Goal: Task Accomplishment & Management: Manage account settings

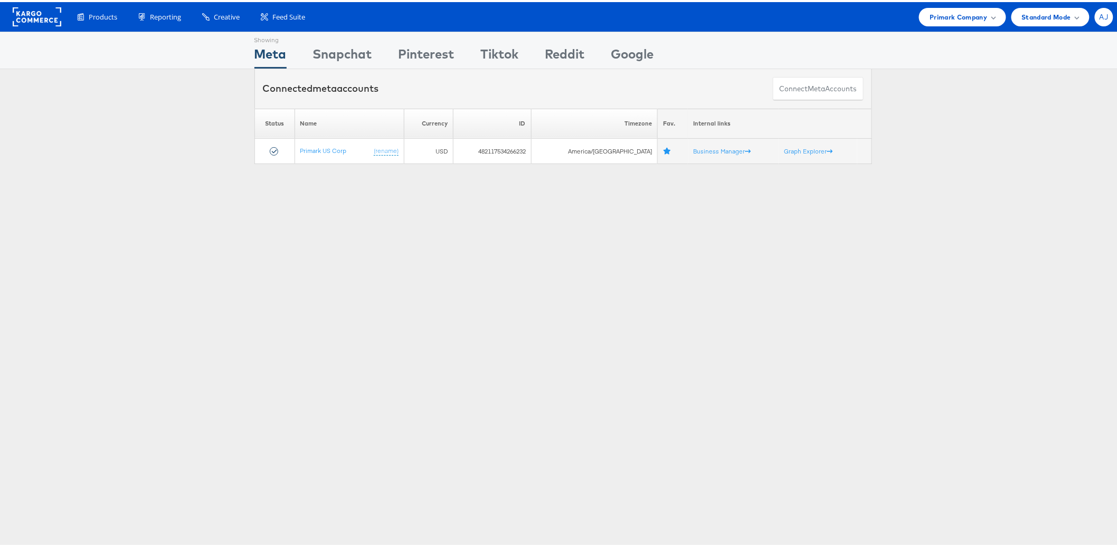
click at [1100, 18] on span "AJ" at bounding box center [1104, 15] width 9 height 7
click at [1032, 118] on link "Internal Dashboard" at bounding box center [1060, 121] width 90 height 11
click at [1026, 230] on div "Showing Meta Showing Snapchat Showing Pinterest Showing Tiktok Showing Reddit S…" at bounding box center [563, 294] width 1126 height 528
click at [1100, 20] on div "AJ" at bounding box center [1104, 15] width 18 height 18
click at [1030, 42] on link "Account and Teammates" at bounding box center [1060, 40] width 90 height 11
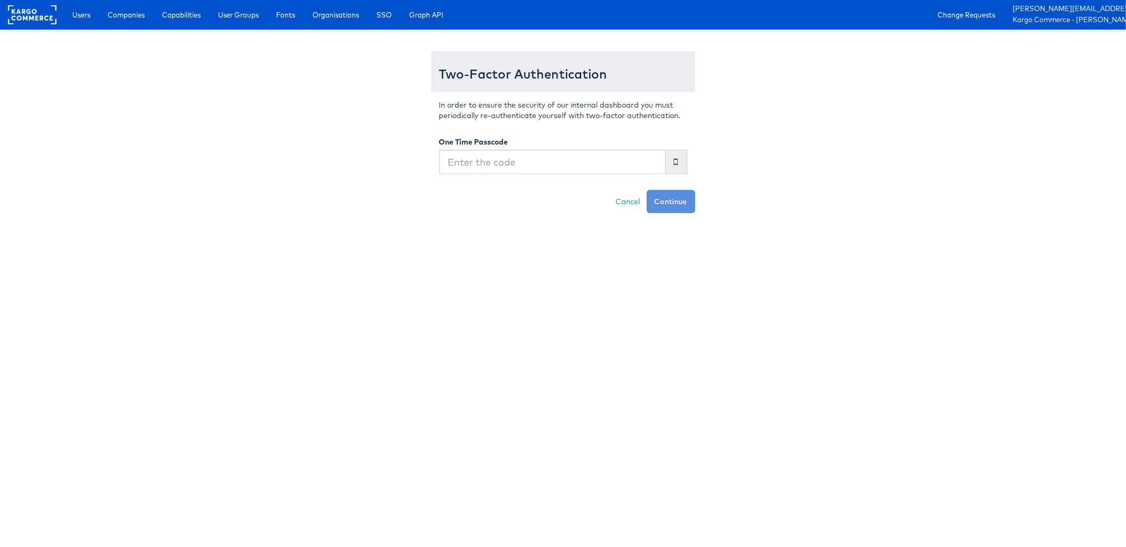
click at [516, 161] on input "text" at bounding box center [552, 162] width 226 height 24
type input "248329"
click at [647, 190] on button "Continue" at bounding box center [671, 201] width 49 height 23
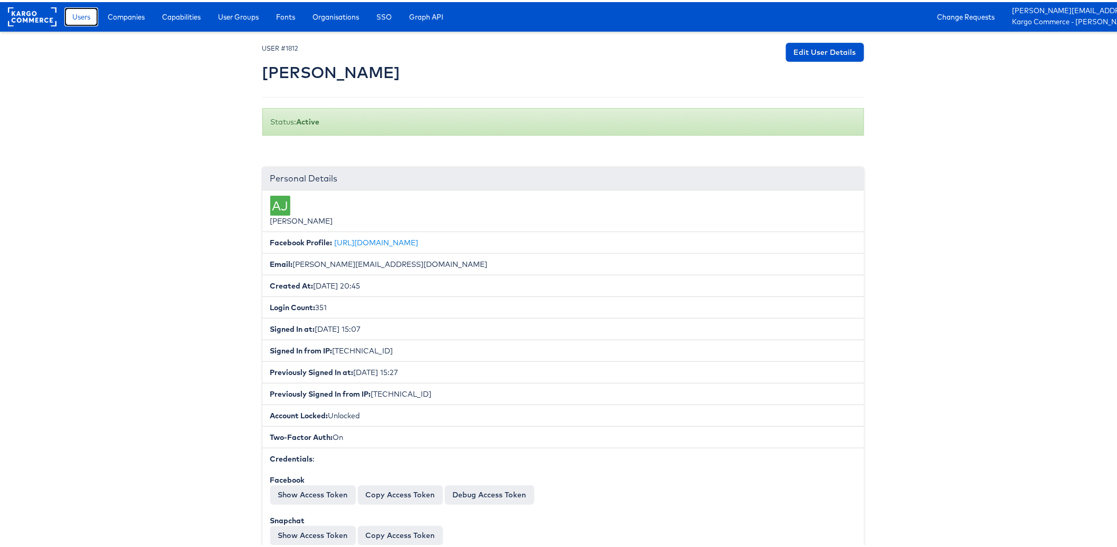
click at [83, 16] on span "Users" at bounding box center [81, 15] width 18 height 11
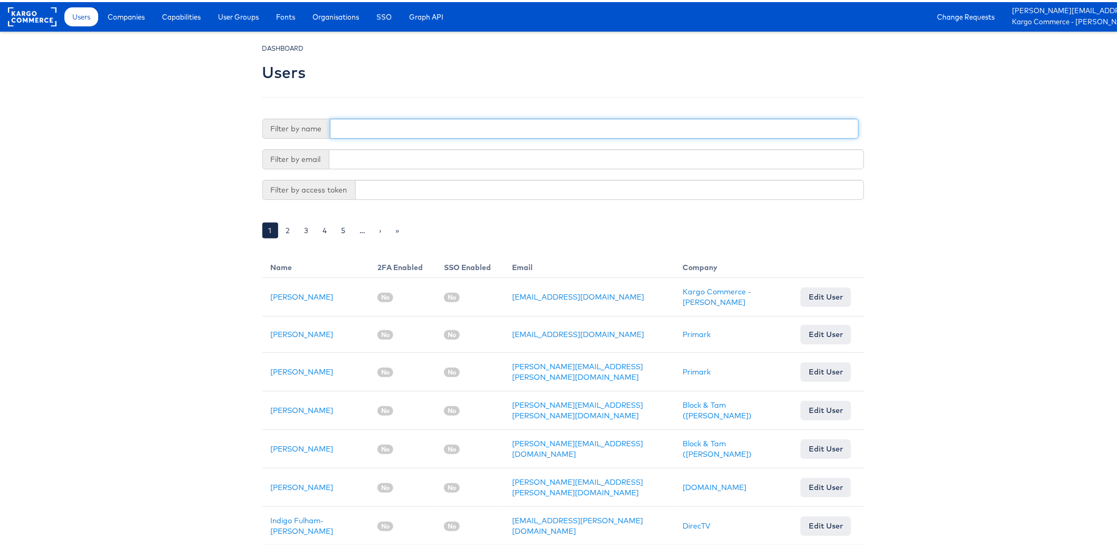
click at [360, 129] on input "text" at bounding box center [594, 127] width 529 height 20
type input "i"
type input "aia"
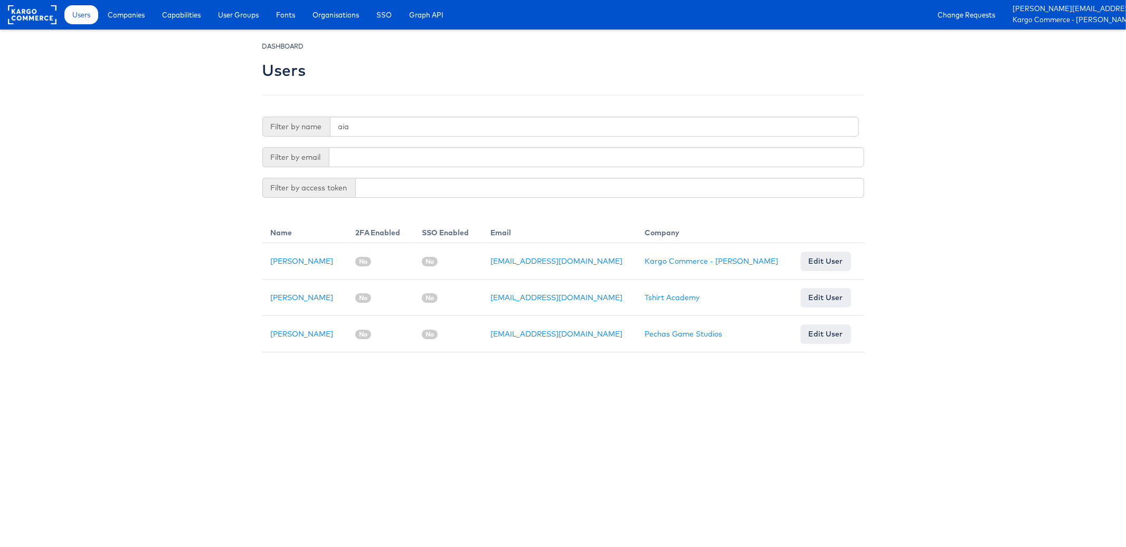
click at [210, 306] on body "Users Companies Capabilities User Groups Fonts Organisations SSO Graph API Chan…" at bounding box center [563, 176] width 1126 height 353
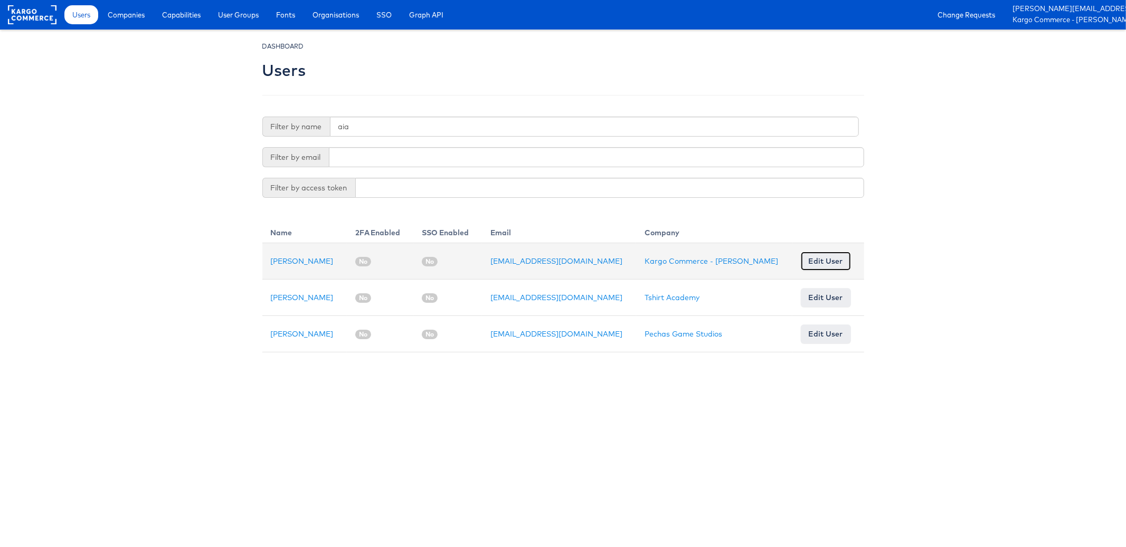
click at [813, 257] on link "Edit User" at bounding box center [826, 261] width 50 height 19
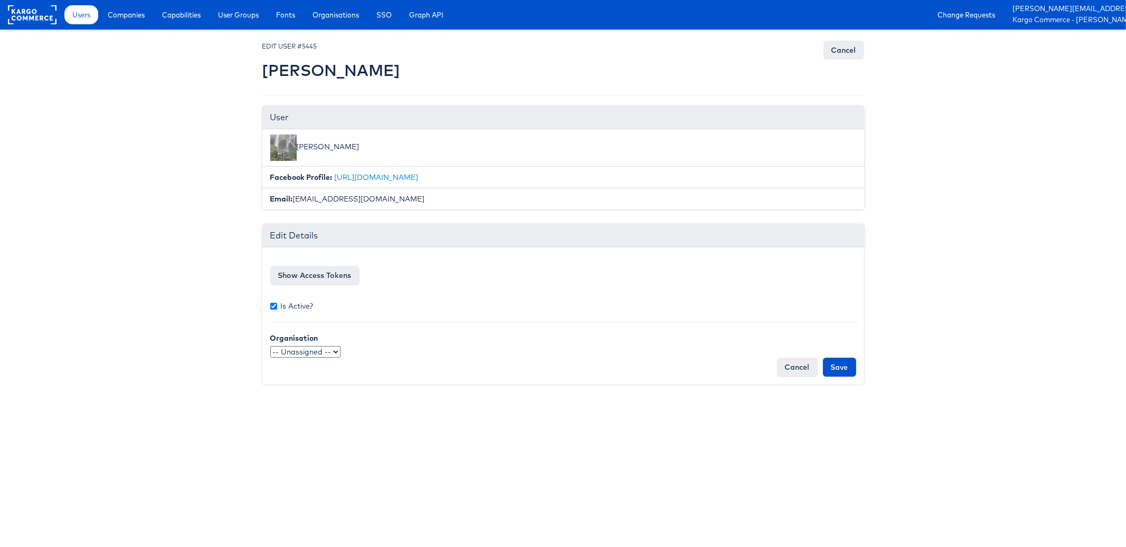
click at [537, 400] on html "Users Companies Capabilities User Groups Fonts Organisations SSO Graph API Chan…" at bounding box center [563, 200] width 1126 height 400
click at [344, 271] on button "Show Access Tokens" at bounding box center [314, 275] width 89 height 19
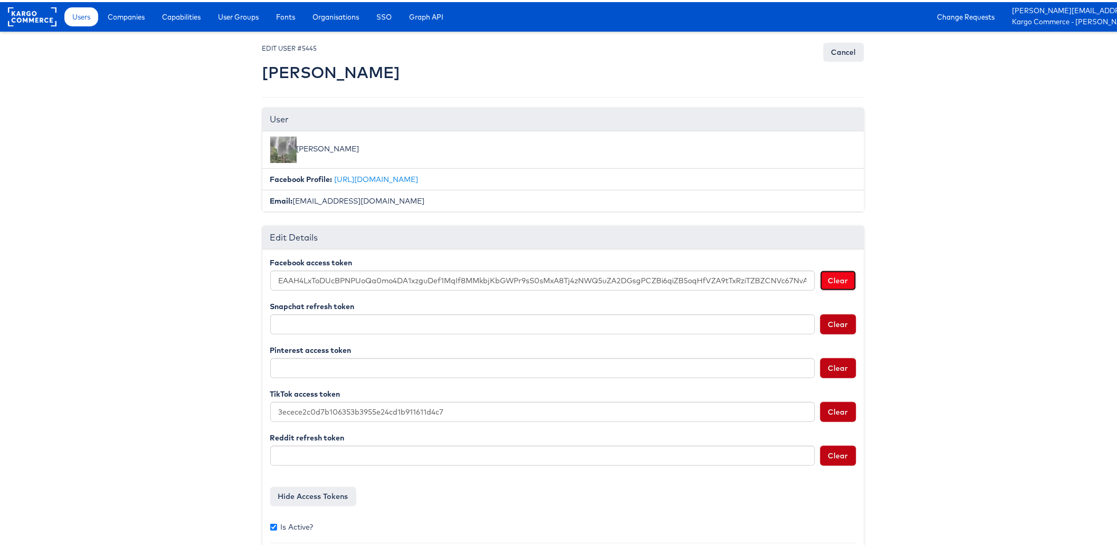
click at [841, 280] on button "Clear" at bounding box center [838, 279] width 36 height 20
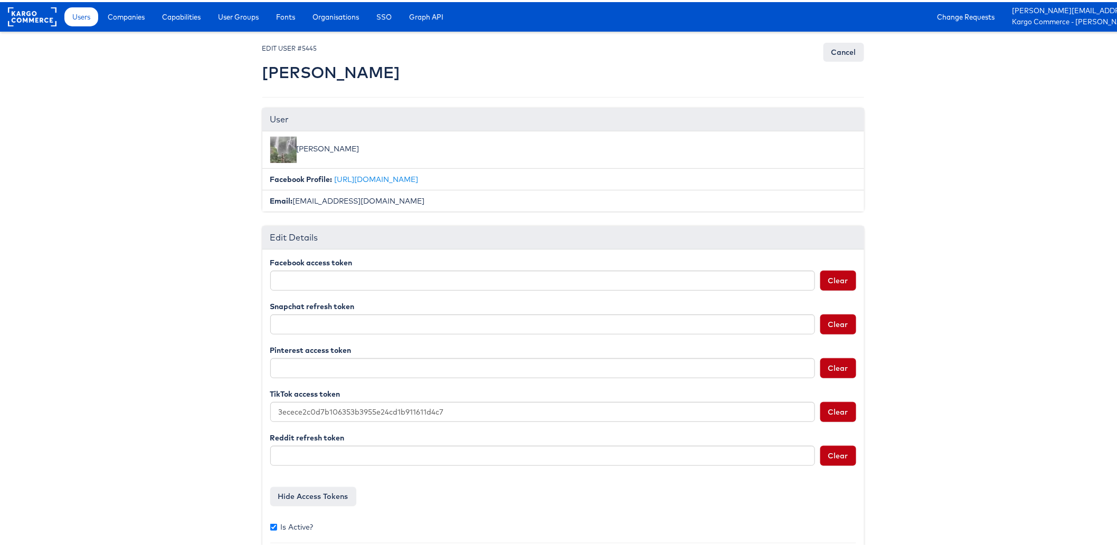
click at [913, 413] on body "Users Companies Capabilities User Groups Fonts Organisations SSO Graph API Chan…" at bounding box center [563, 309] width 1126 height 619
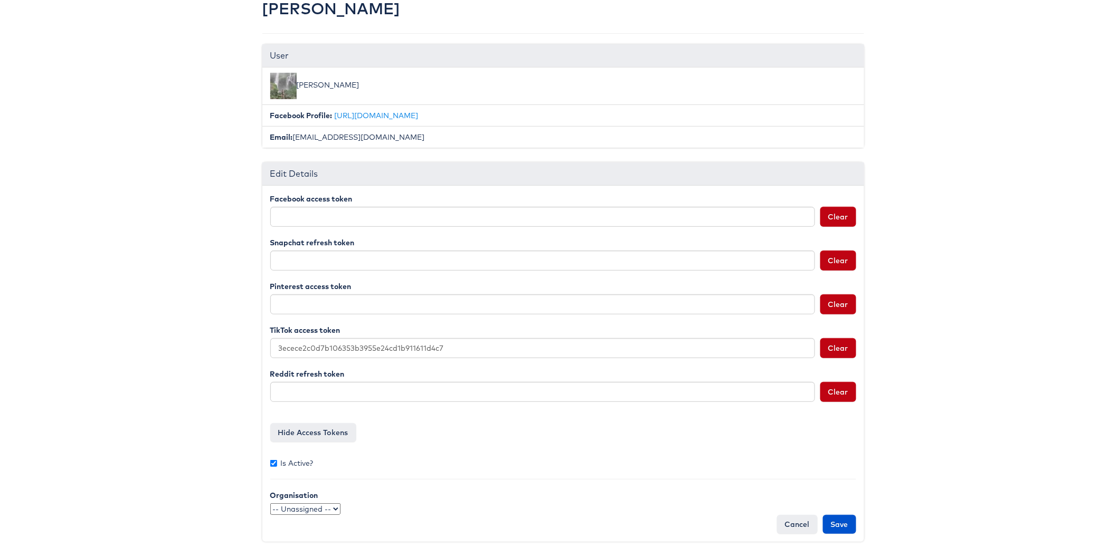
scroll to position [70, 0]
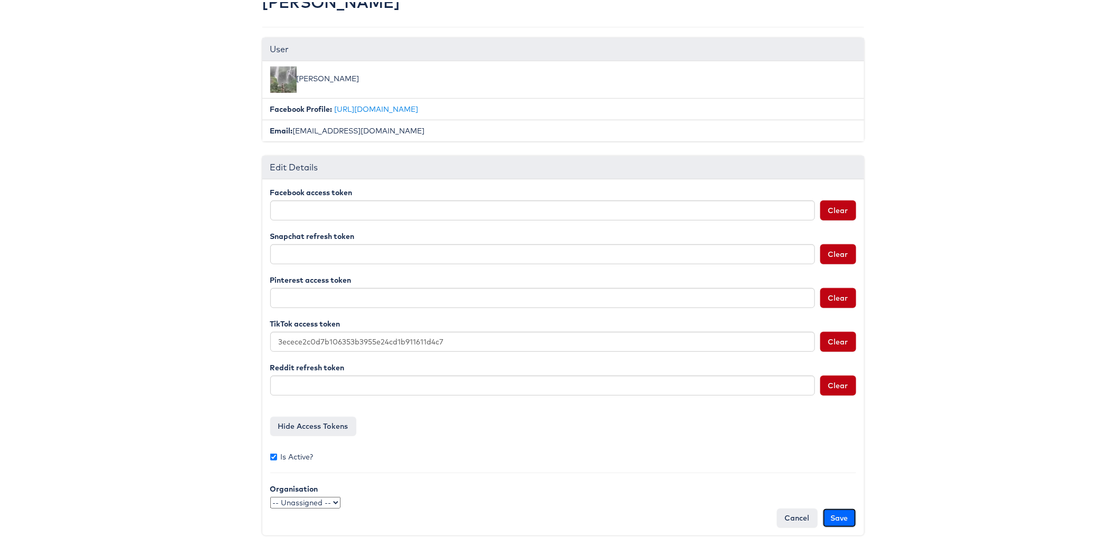
click at [837, 517] on input "Save" at bounding box center [839, 516] width 33 height 19
type input "Saving..."
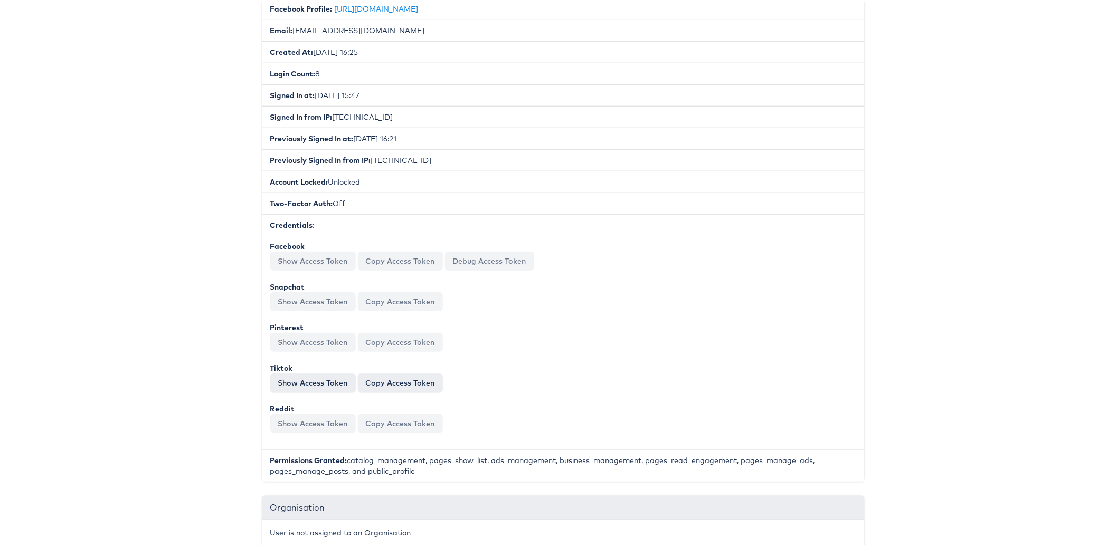
scroll to position [225, 0]
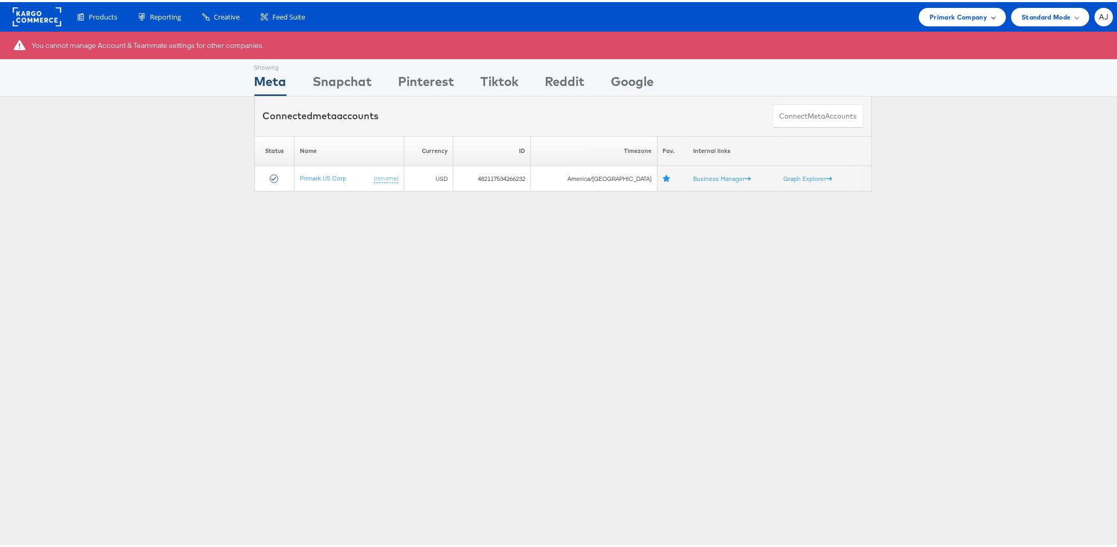
click at [978, 18] on div "Primark Company" at bounding box center [962, 15] width 65 height 11
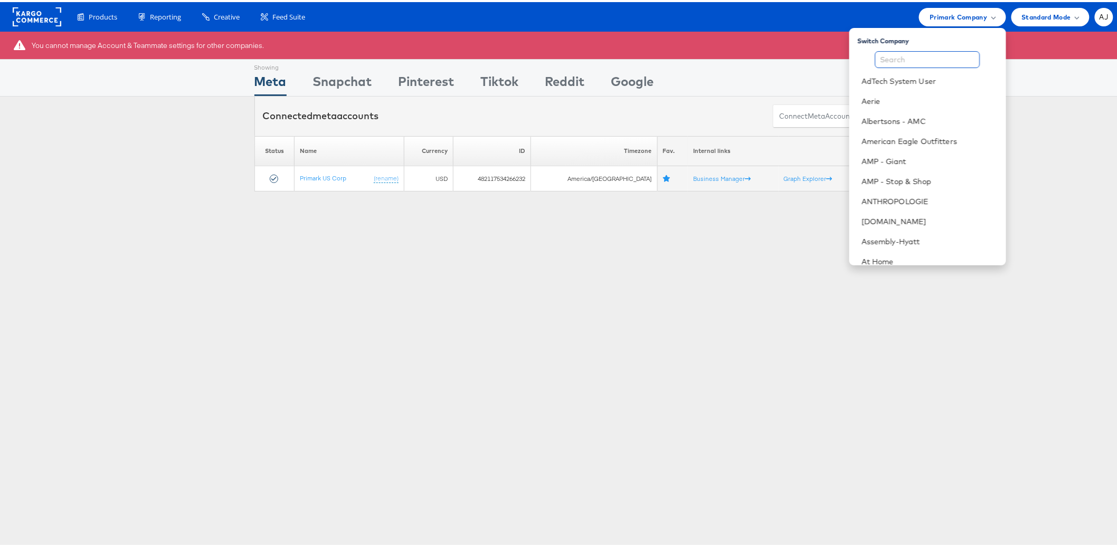
click at [940, 54] on input "text" at bounding box center [927, 57] width 105 height 17
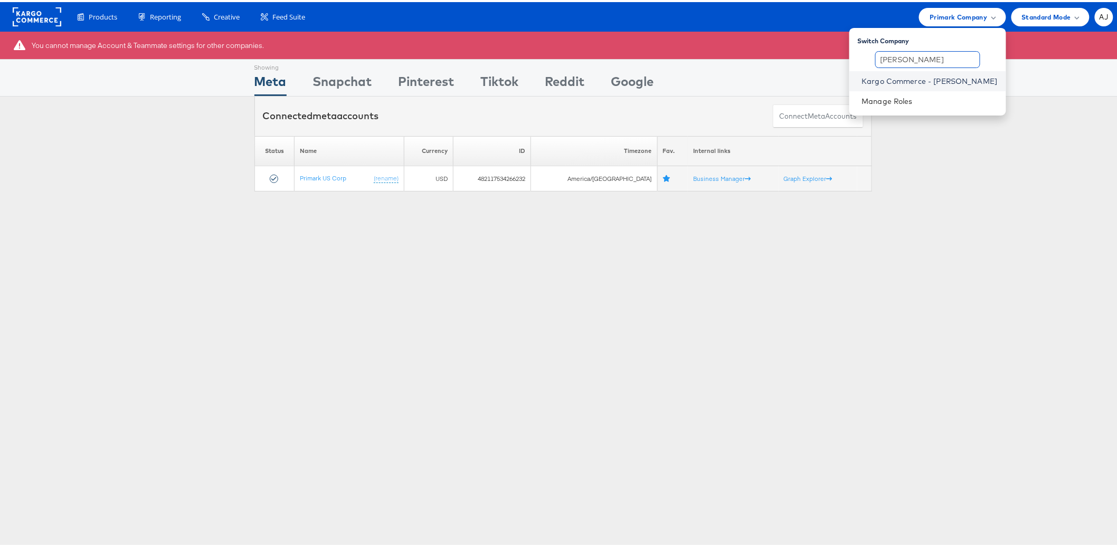
type input "[PERSON_NAME]"
click at [951, 80] on link "Kargo Commerce - [PERSON_NAME]" at bounding box center [930, 79] width 136 height 11
click at [939, 81] on link "Kargo Commerce - [PERSON_NAME]" at bounding box center [930, 79] width 136 height 11
drag, startPoint x: 1007, startPoint y: 238, endPoint x: 986, endPoint y: 226, distance: 23.6
click at [1006, 238] on div "You cannot manage Account & Teammate settings for other companies. Showing Meta…" at bounding box center [563, 294] width 1126 height 528
